Goal: Information Seeking & Learning: Compare options

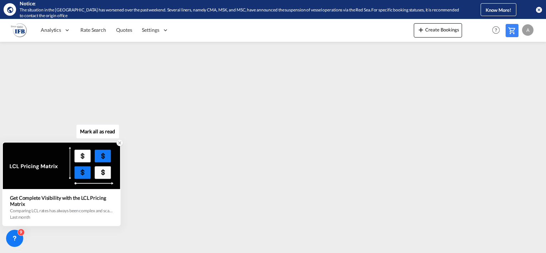
click at [118, 144] on icon at bounding box center [119, 142] width 5 height 5
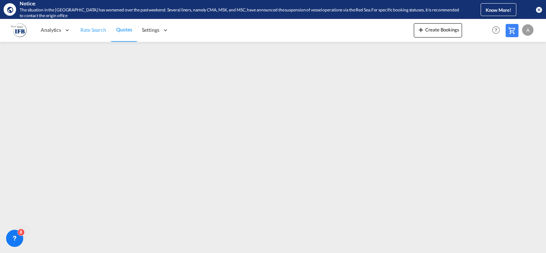
click at [93, 29] on span "Rate Search" at bounding box center [93, 30] width 26 height 6
click at [93, 31] on span "Rate Search" at bounding box center [93, 30] width 26 height 6
click at [136, 26] on link "Quotes" at bounding box center [124, 30] width 26 height 23
click at [88, 30] on span "Rate Search" at bounding box center [93, 30] width 26 height 6
click at [116, 30] on link "Quotes" at bounding box center [124, 30] width 26 height 23
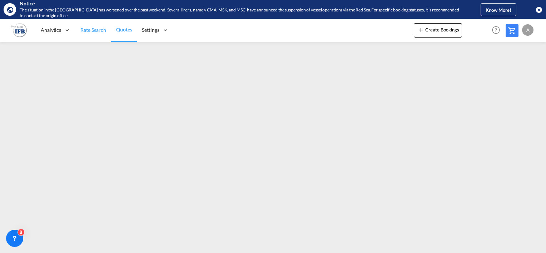
click at [95, 33] on span "Rate Search" at bounding box center [93, 29] width 26 height 7
click at [126, 26] on span "Quotes" at bounding box center [124, 29] width 16 height 7
click at [98, 34] on link "Rate Search" at bounding box center [93, 30] width 36 height 23
drag, startPoint x: 172, startPoint y: 251, endPoint x: 176, endPoint y: 247, distance: 5.8
click at [173, 251] on md-content "Analytics Dashboard Reports Rate Search Quotes Settings" at bounding box center [273, 136] width 546 height 234
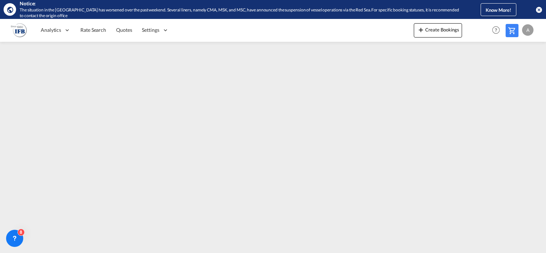
click at [506, 33] on div at bounding box center [511, 30] width 13 height 13
click at [99, 28] on span "Rate Search" at bounding box center [93, 30] width 26 height 6
